Goal: Task Accomplishment & Management: Manage account settings

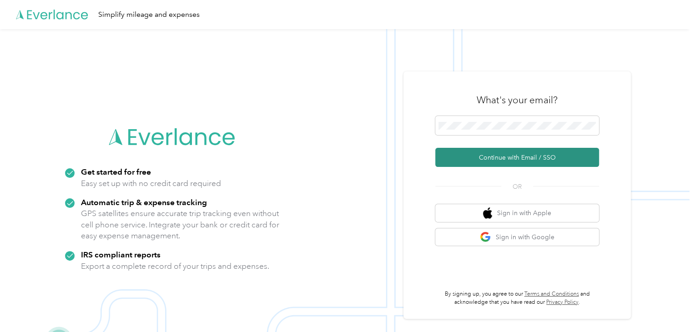
click at [495, 156] on button "Continue with Email / SSO" at bounding box center [517, 157] width 164 height 19
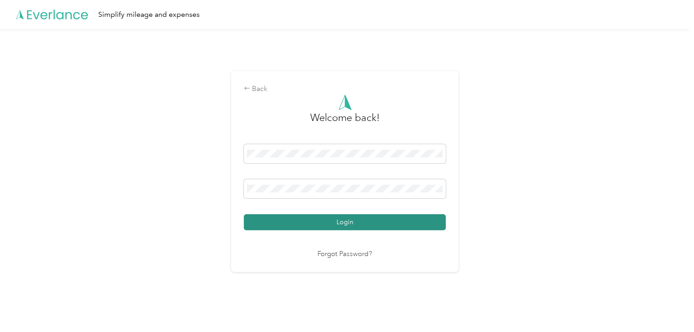
click at [362, 221] on button "Login" at bounding box center [345, 222] width 202 height 16
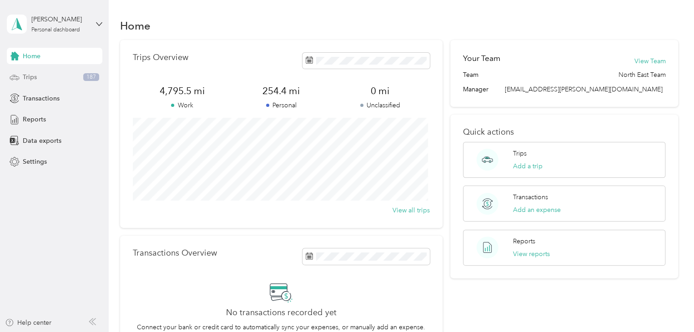
click at [36, 75] on span "Trips" at bounding box center [30, 77] width 14 height 10
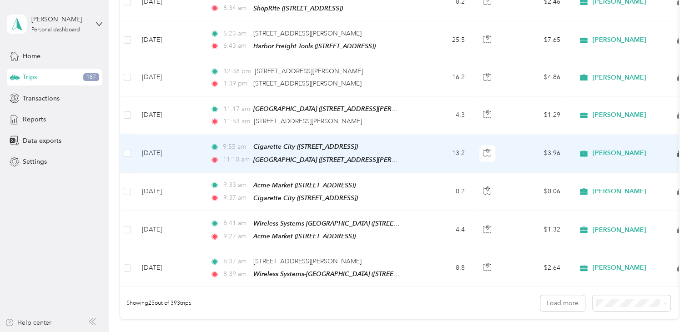
scroll to position [864, 0]
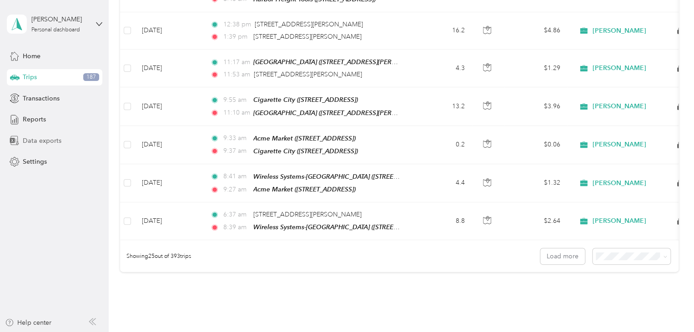
click at [34, 141] on span "Data exports" at bounding box center [42, 141] width 39 height 10
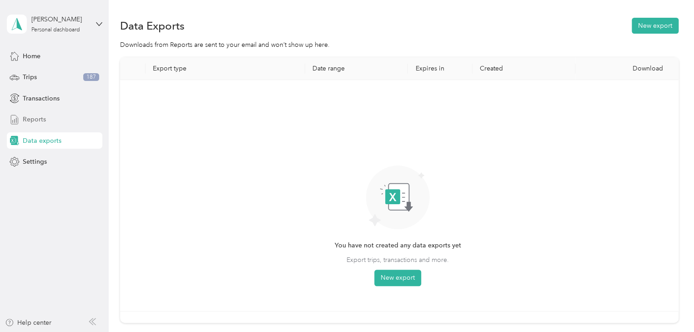
click at [31, 118] on span "Reports" at bounding box center [34, 120] width 23 height 10
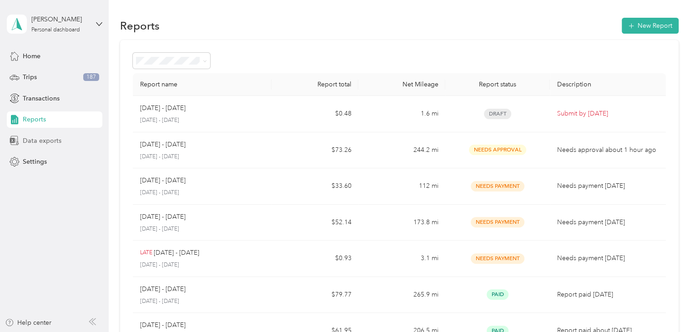
click at [41, 139] on span "Data exports" at bounding box center [42, 141] width 39 height 10
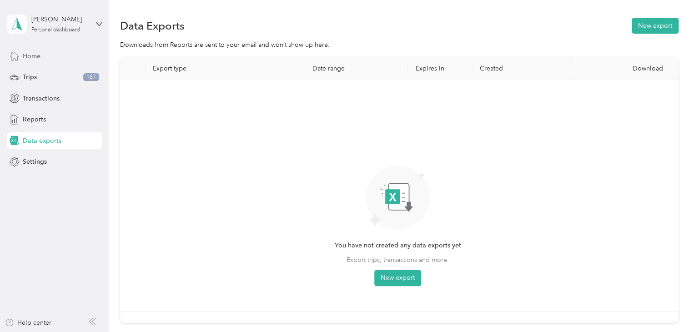
click at [32, 58] on span "Home" at bounding box center [32, 56] width 18 height 10
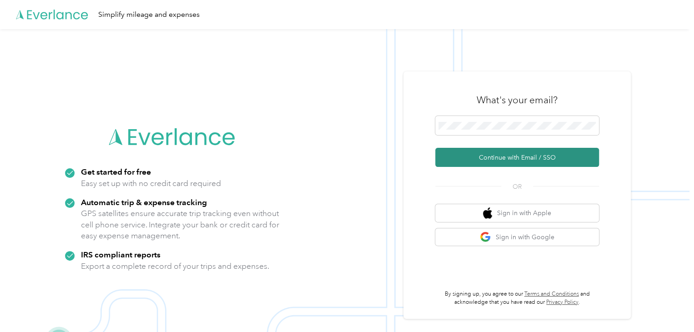
click at [504, 156] on button "Continue with Email / SSO" at bounding box center [517, 157] width 164 height 19
click at [514, 159] on button "Continue with Email / SSO" at bounding box center [517, 157] width 164 height 19
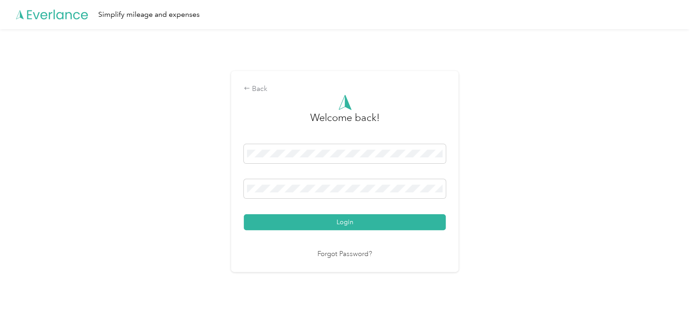
click at [393, 222] on button "Login" at bounding box center [345, 222] width 202 height 16
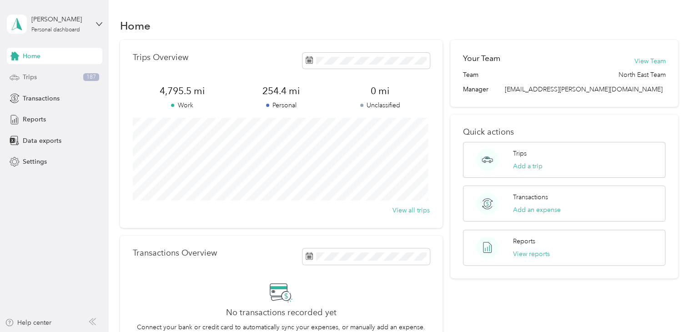
click at [35, 76] on span "Trips" at bounding box center [30, 77] width 14 height 10
